Goal: Task Accomplishment & Management: Manage account settings

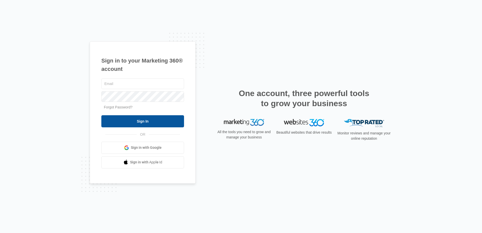
type input "[EMAIL_ADDRESS][DOMAIN_NAME]"
click at [153, 124] on input "Sign In" at bounding box center [142, 121] width 83 height 12
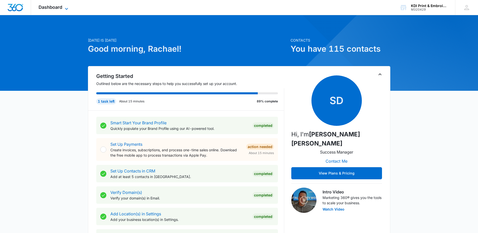
click at [57, 8] on span "Dashboard" at bounding box center [51, 7] width 24 height 5
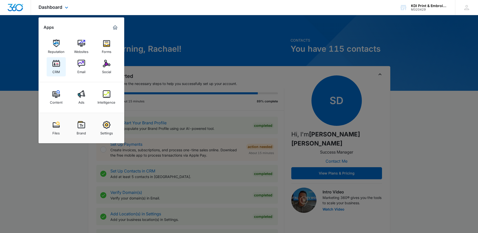
click at [56, 68] on div "CRM" at bounding box center [56, 70] width 8 height 7
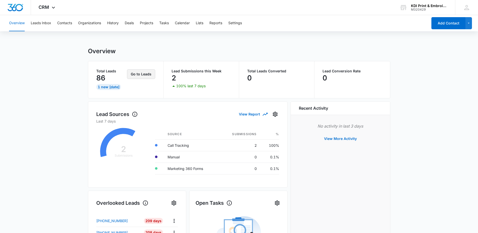
click at [142, 76] on button "Go to Leads" at bounding box center [141, 74] width 28 height 10
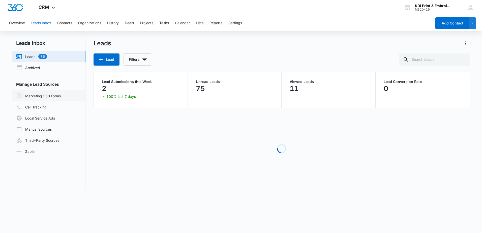
click at [45, 94] on link "Marketing 360 Forms" at bounding box center [38, 96] width 45 height 6
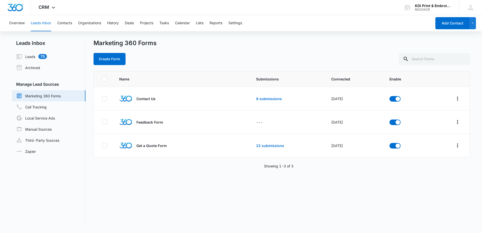
click at [50, 95] on link "Marketing 360 Forms" at bounding box center [38, 96] width 45 height 6
click at [263, 102] on td "8 submissions" at bounding box center [287, 98] width 75 height 23
click at [262, 98] on link "8 submissions" at bounding box center [269, 99] width 26 height 4
